Goal: Navigation & Orientation: Find specific page/section

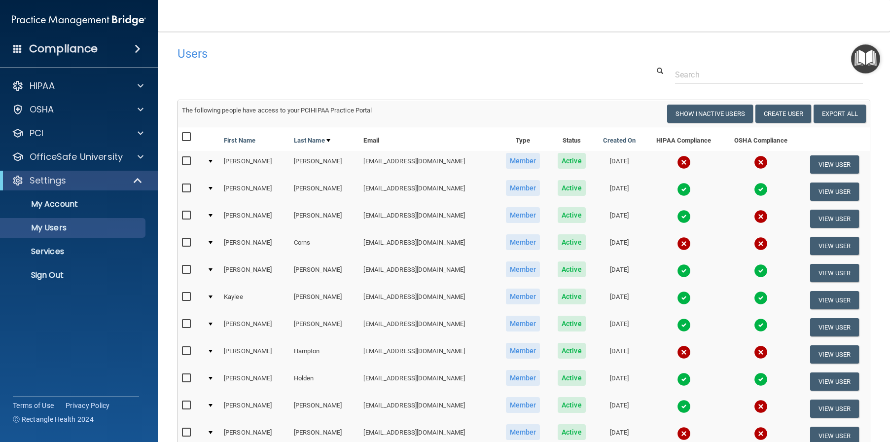
select select "20"
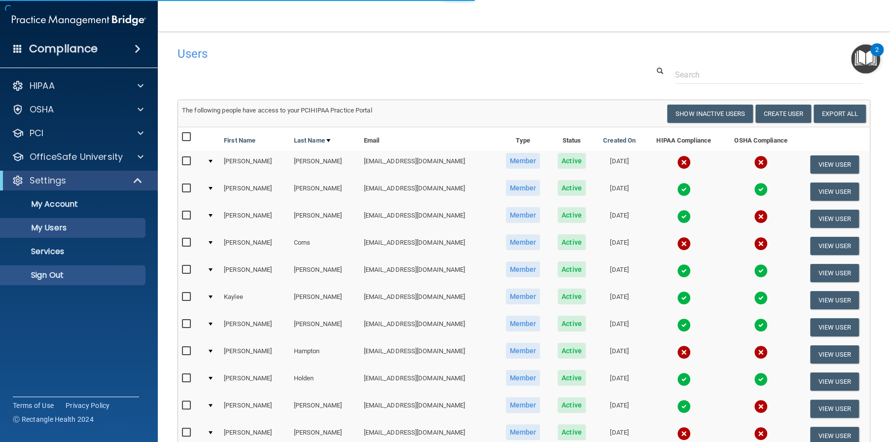
select select "20"
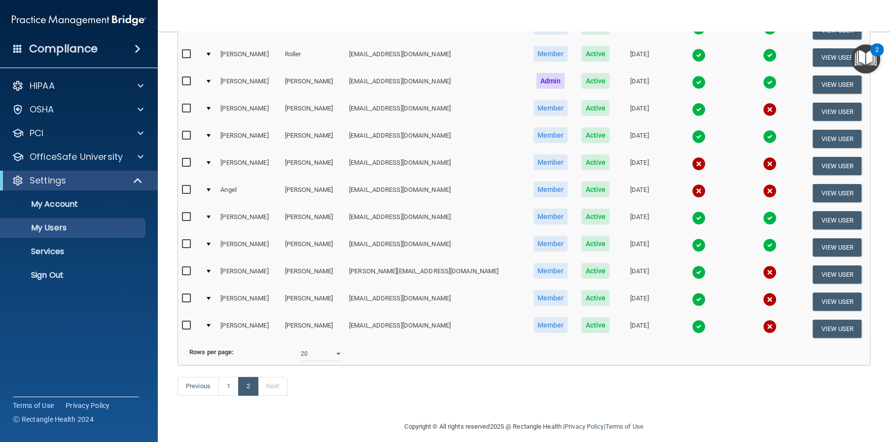
scroll to position [182, 0]
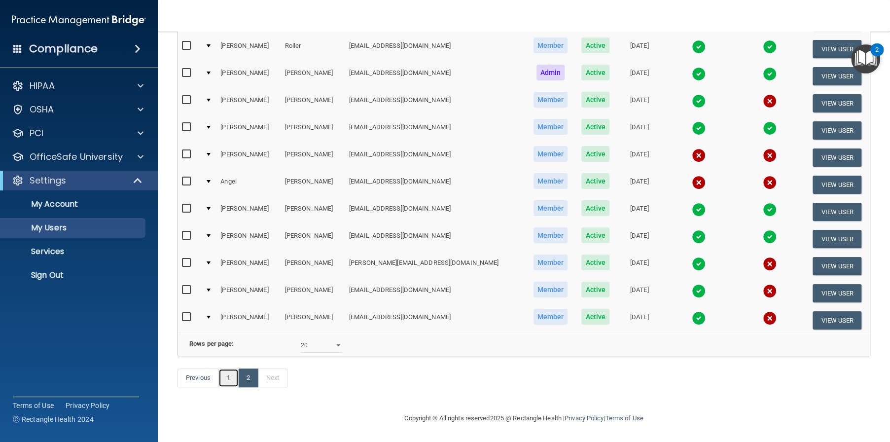
click at [227, 379] on link "1" at bounding box center [228, 377] width 20 height 19
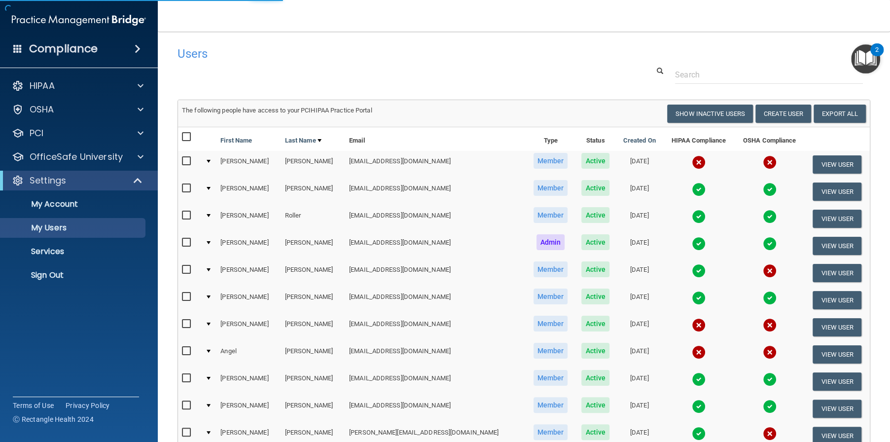
select select "20"
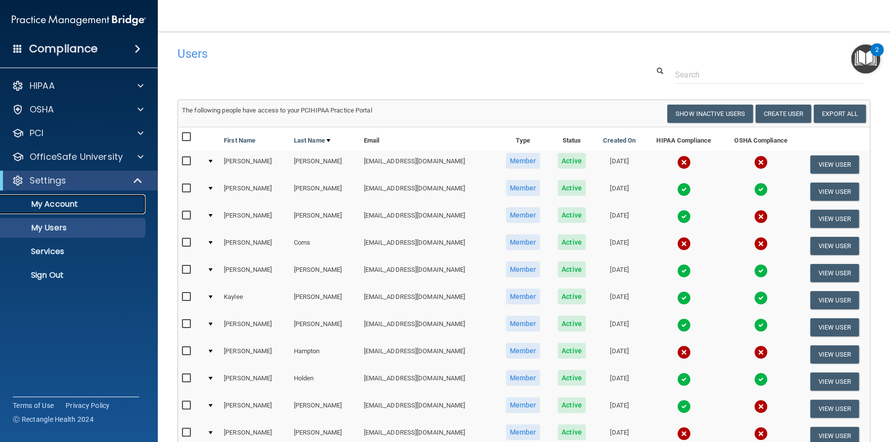
click at [65, 206] on p "My Account" at bounding box center [73, 204] width 135 height 10
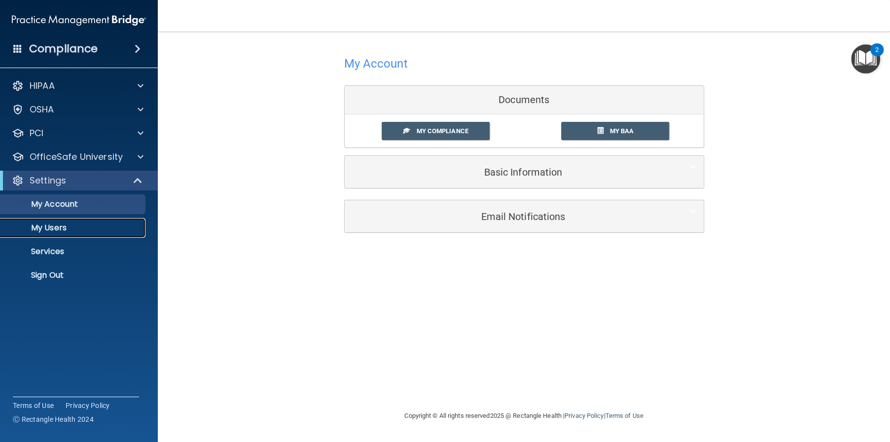
click at [80, 232] on link "My Users" at bounding box center [67, 228] width 155 height 20
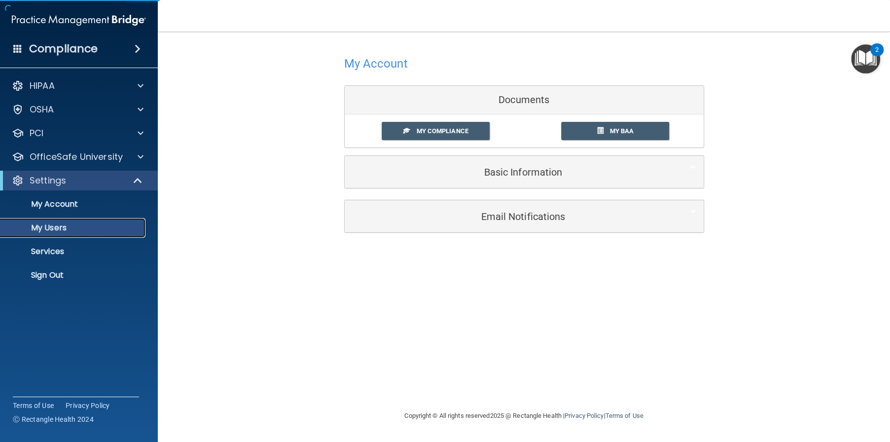
click at [45, 225] on p "My Users" at bounding box center [73, 228] width 135 height 10
select select "20"
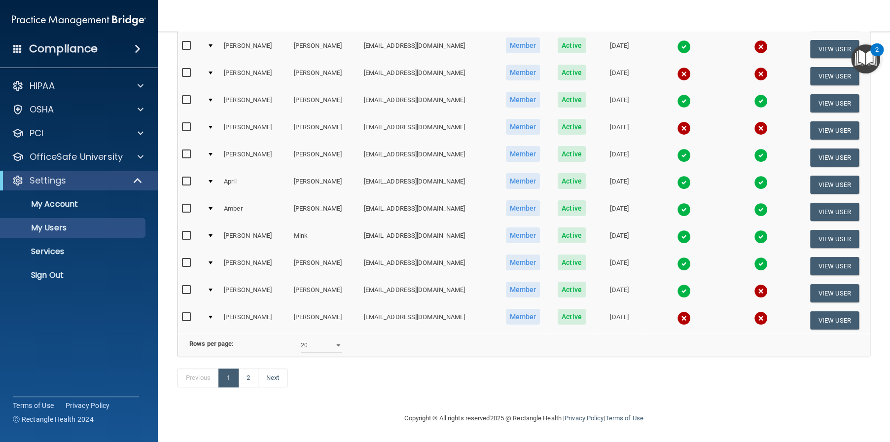
scroll to position [372, 0]
click at [254, 380] on link "2" at bounding box center [248, 377] width 20 height 19
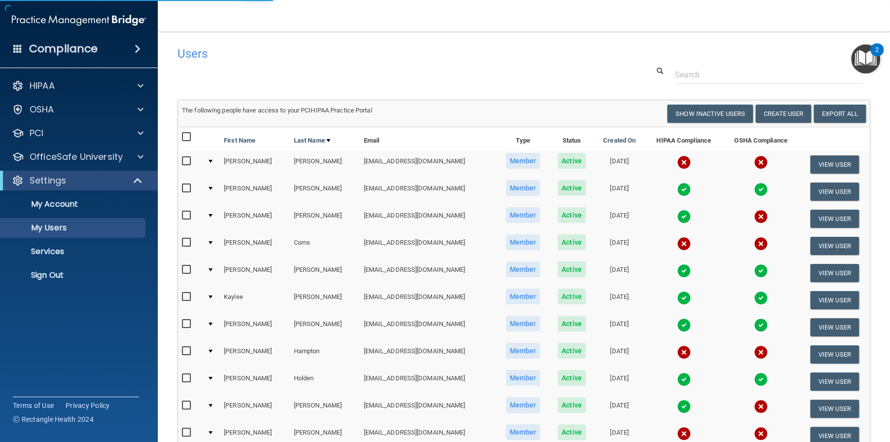
select select "20"
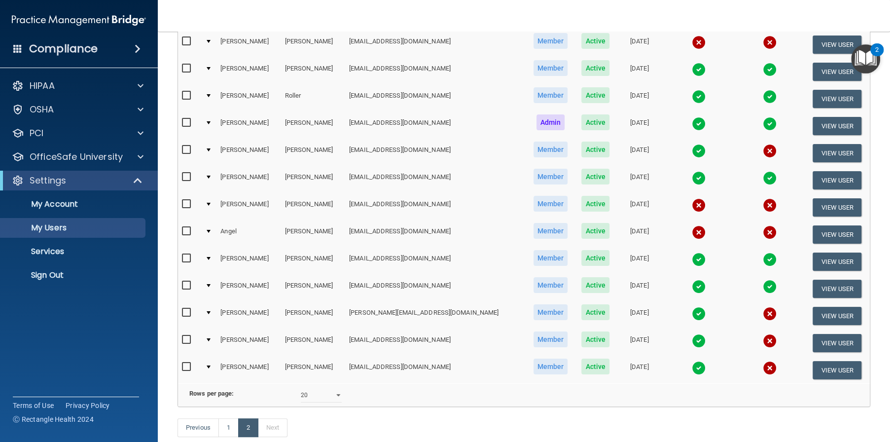
scroll to position [182, 0]
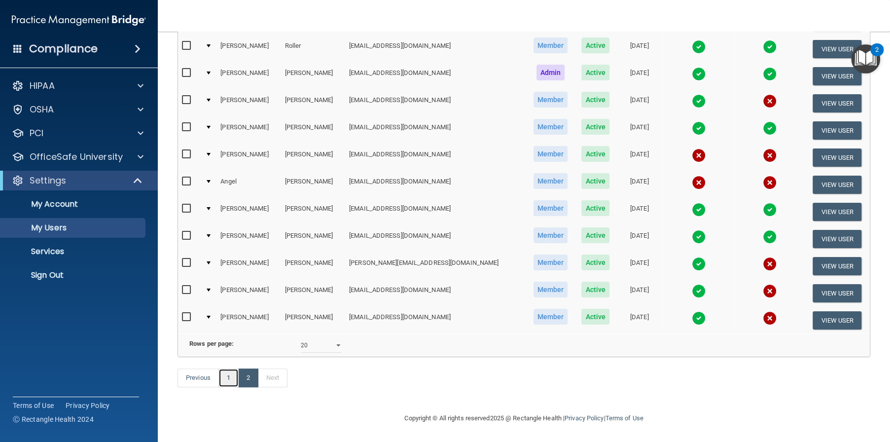
click at [230, 376] on link "1" at bounding box center [228, 377] width 20 height 19
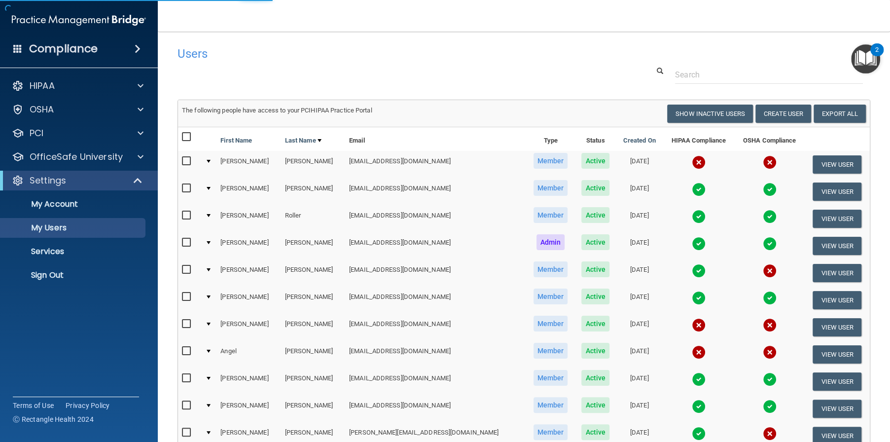
select select "20"
